Goal: Find specific page/section: Find specific page/section

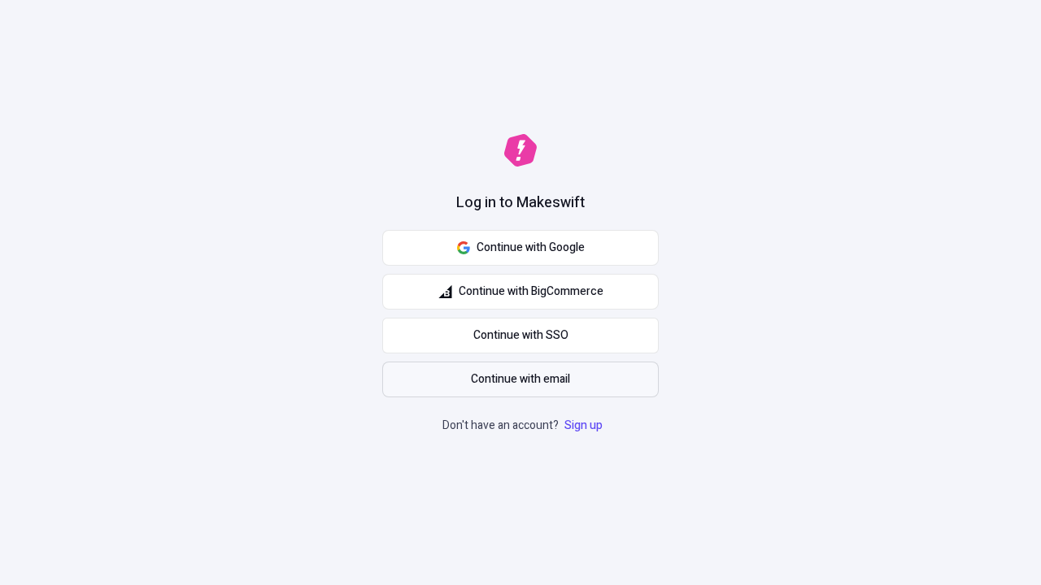
click at [520, 380] on span "Continue with email" at bounding box center [520, 380] width 99 height 18
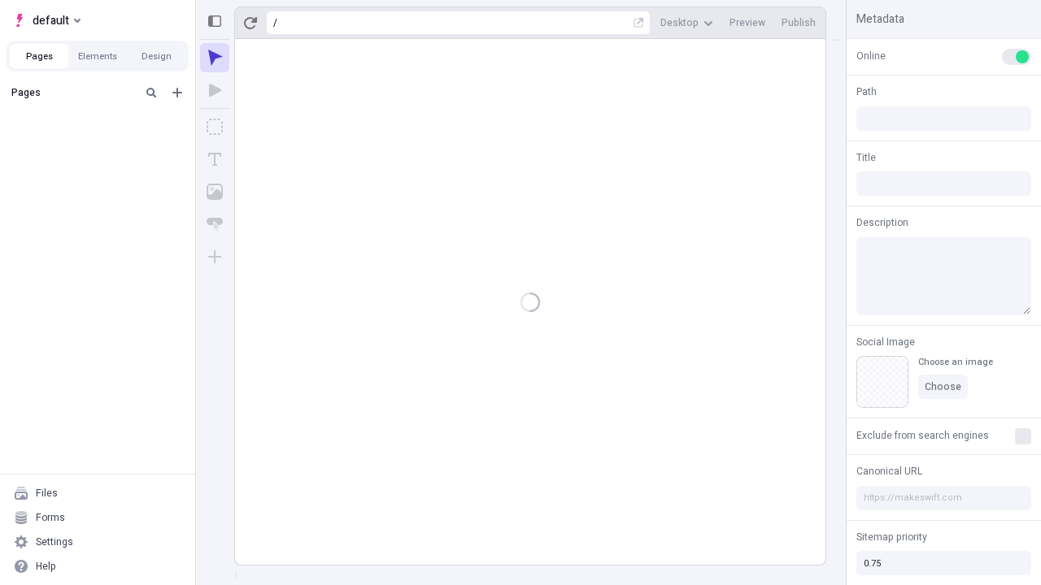
type input "/deep-link-tenuis"
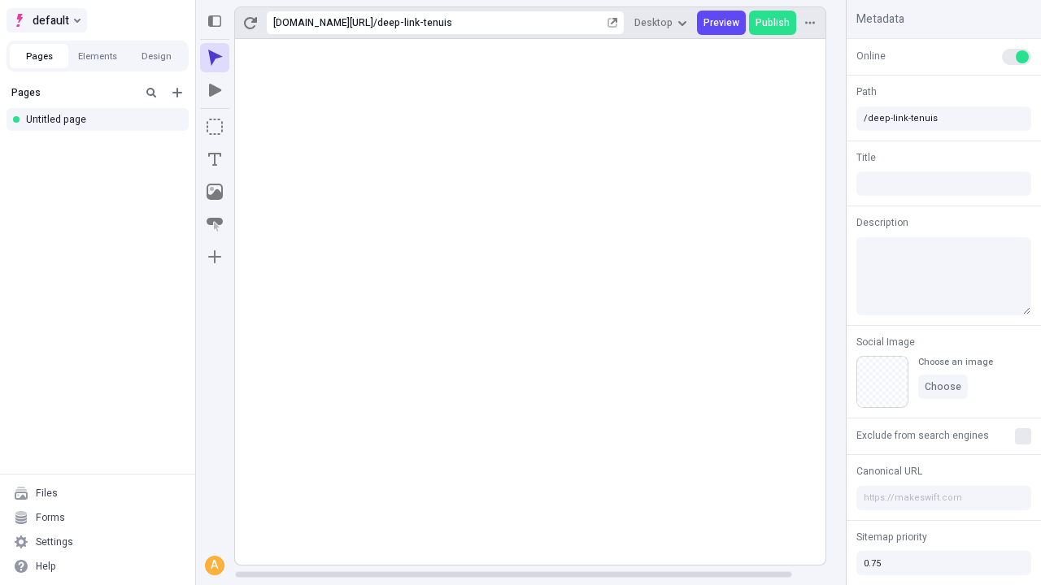
click at [46, 20] on span "default" at bounding box center [51, 21] width 37 height 20
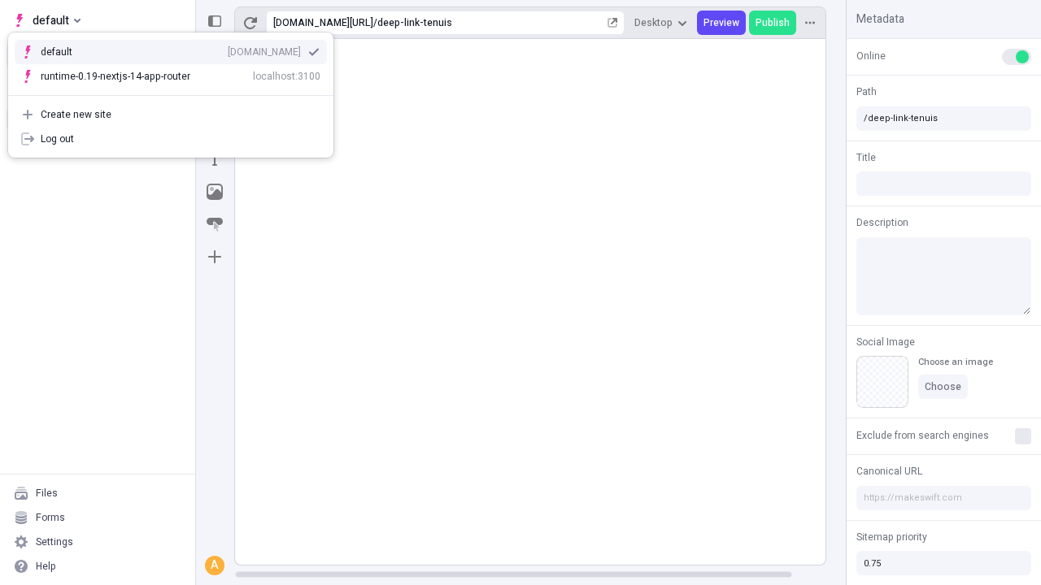
click at [228, 49] on div "qee9k4dy7d.staging.makeswift.site" at bounding box center [264, 52] width 73 height 13
click at [177, 93] on icon "Add new" at bounding box center [177, 93] width 10 height 10
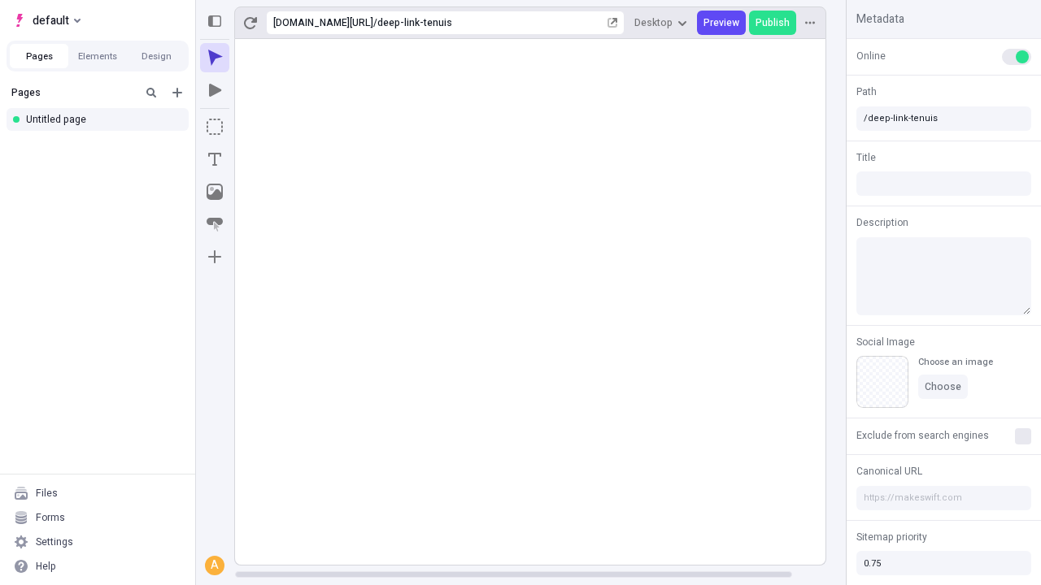
click at [102, 146] on div "Blank page" at bounding box center [102, 146] width 156 height 24
type input "/deep-link-delego"
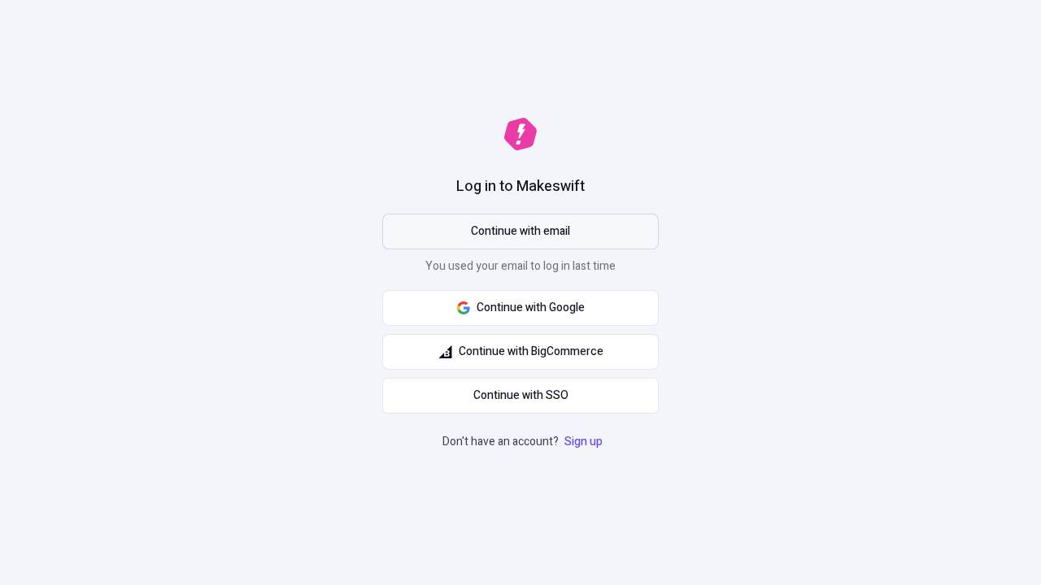
click at [520, 232] on span "Continue with email" at bounding box center [520, 232] width 99 height 18
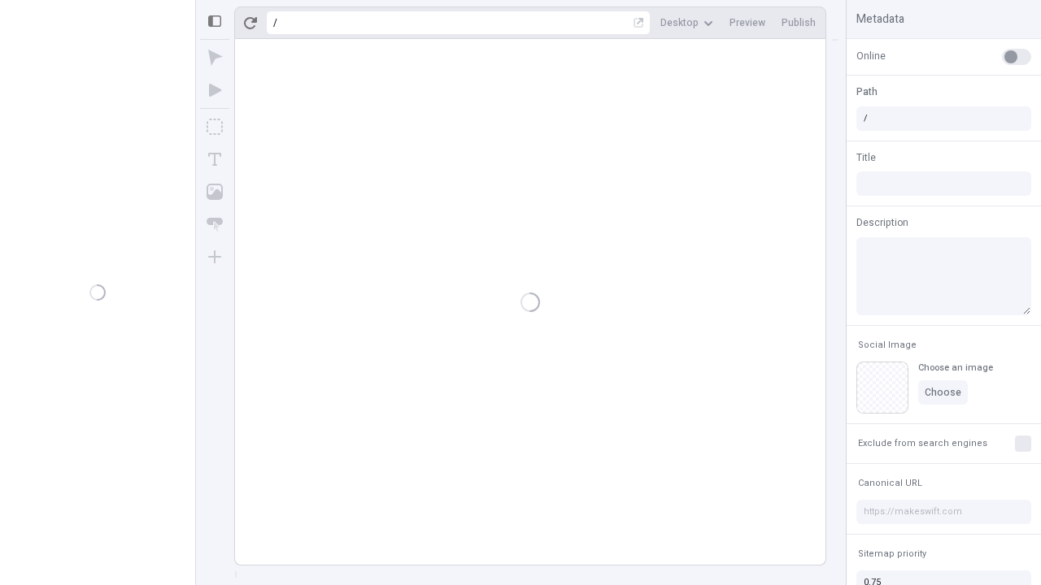
type input "/deep-link-delego"
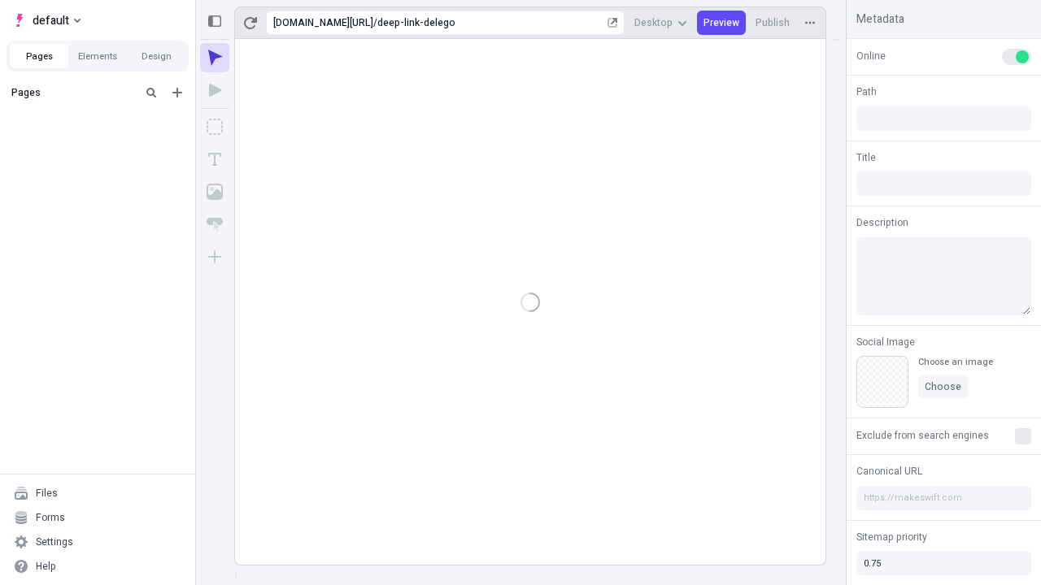
type input "/deep-link-delego"
